Goal: Information Seeking & Learning: Understand process/instructions

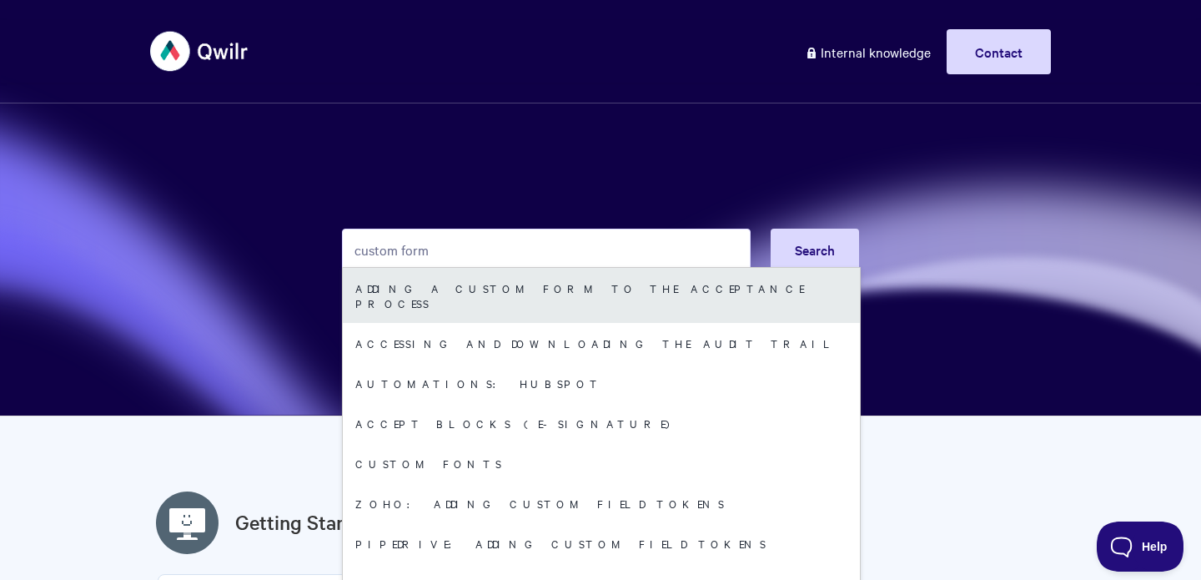
type input "custom form"
click at [595, 286] on link "Adding a custom form to the acceptance process" at bounding box center [601, 295] width 517 height 55
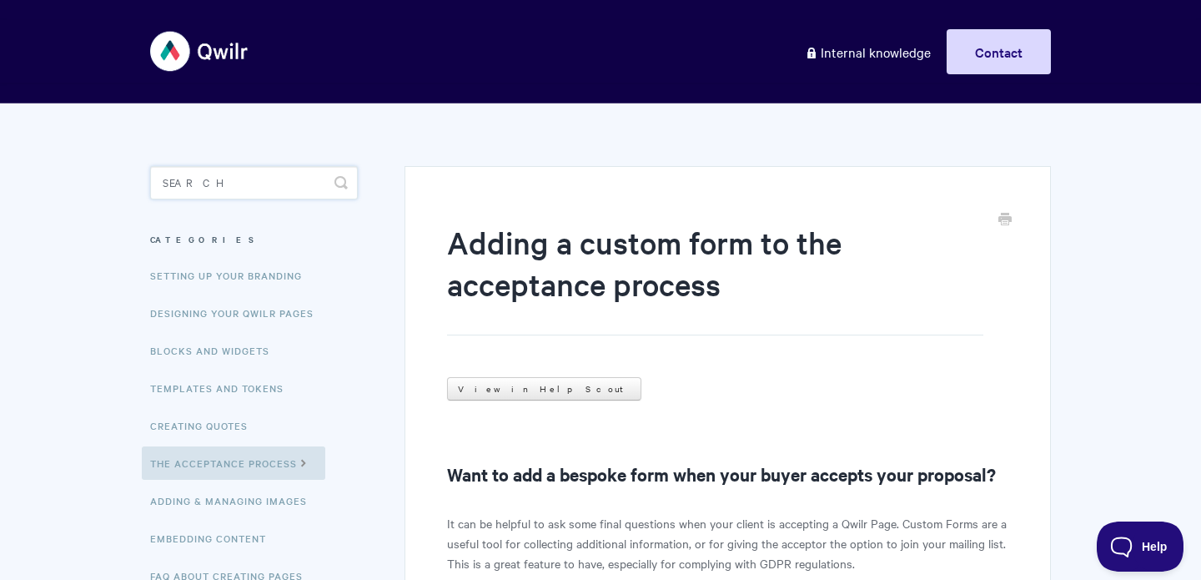
click at [212, 188] on input "Search" at bounding box center [254, 182] width 208 height 33
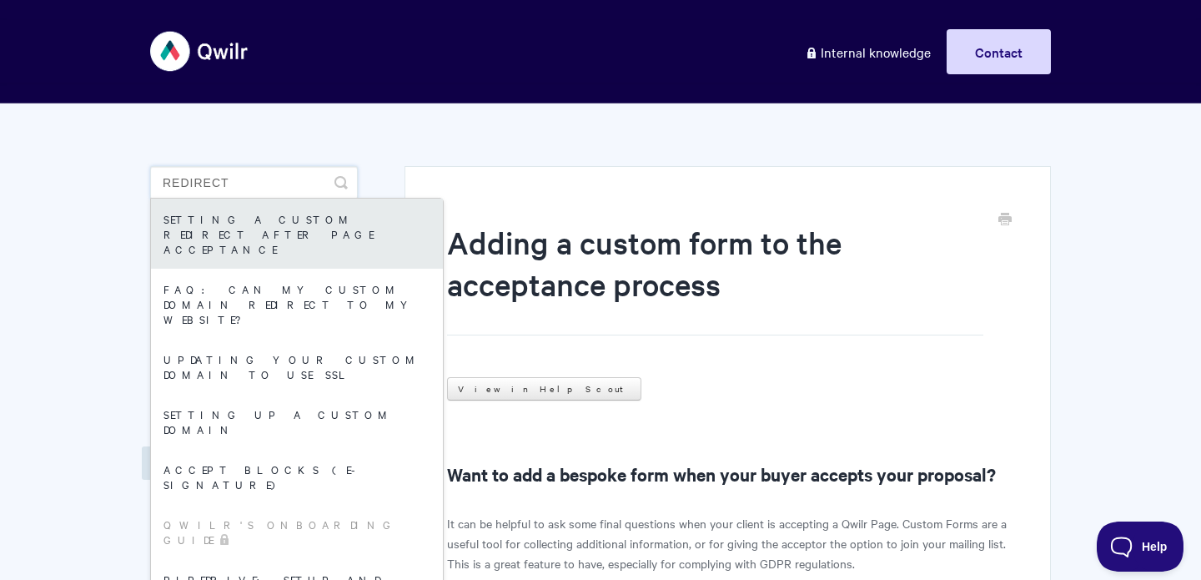
type input "redirect"
click at [211, 238] on link "Setting a custom redirect after page acceptance" at bounding box center [297, 234] width 292 height 70
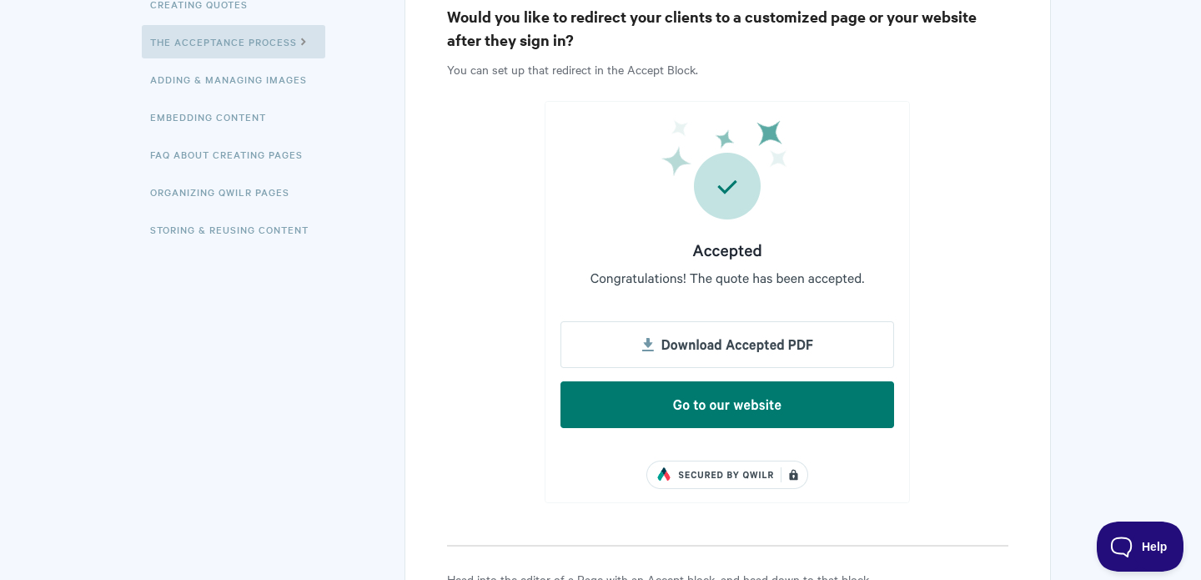
scroll to position [832, 0]
